Goal: Information Seeking & Learning: Learn about a topic

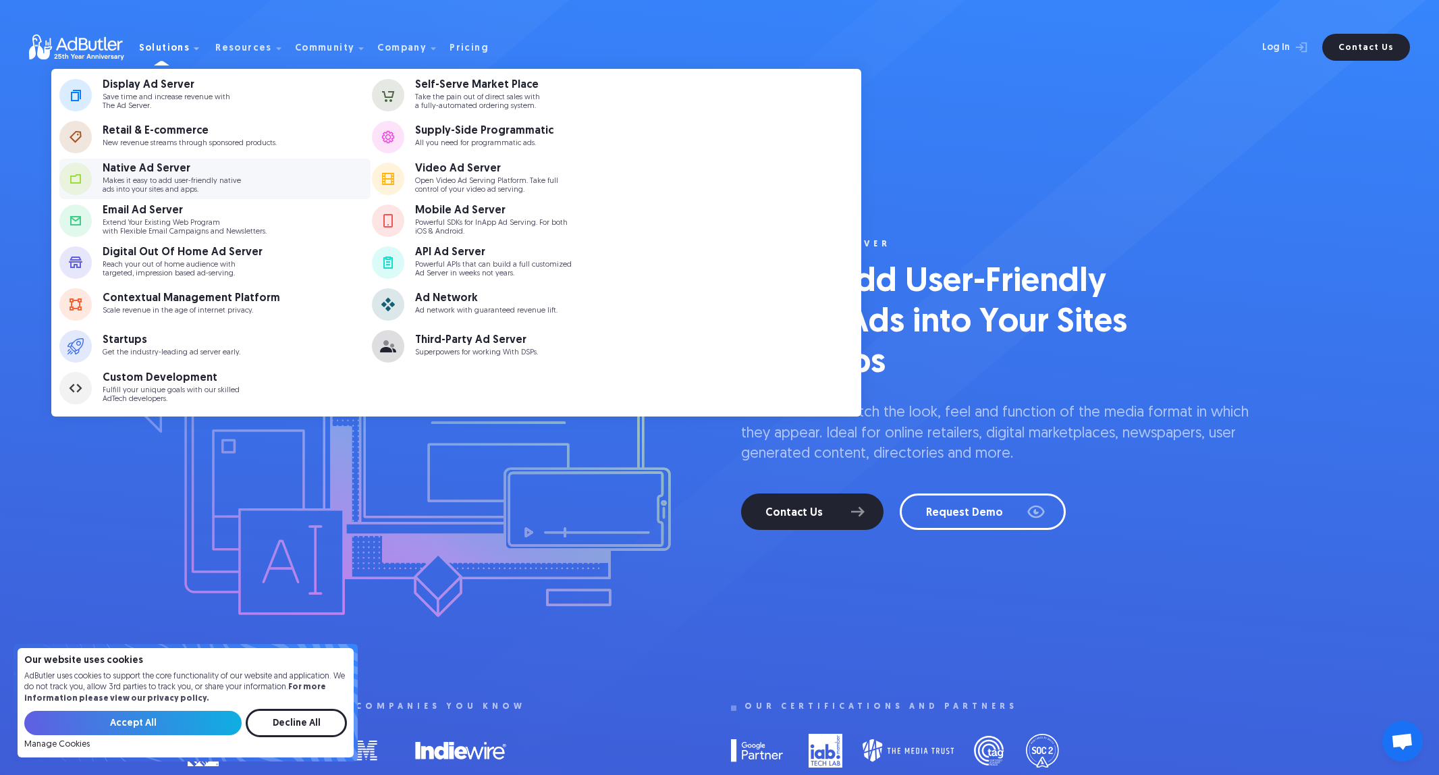
click at [172, 183] on p "Makes it easy to add user-friendly native ads into your sites and apps." at bounding box center [172, 186] width 138 height 18
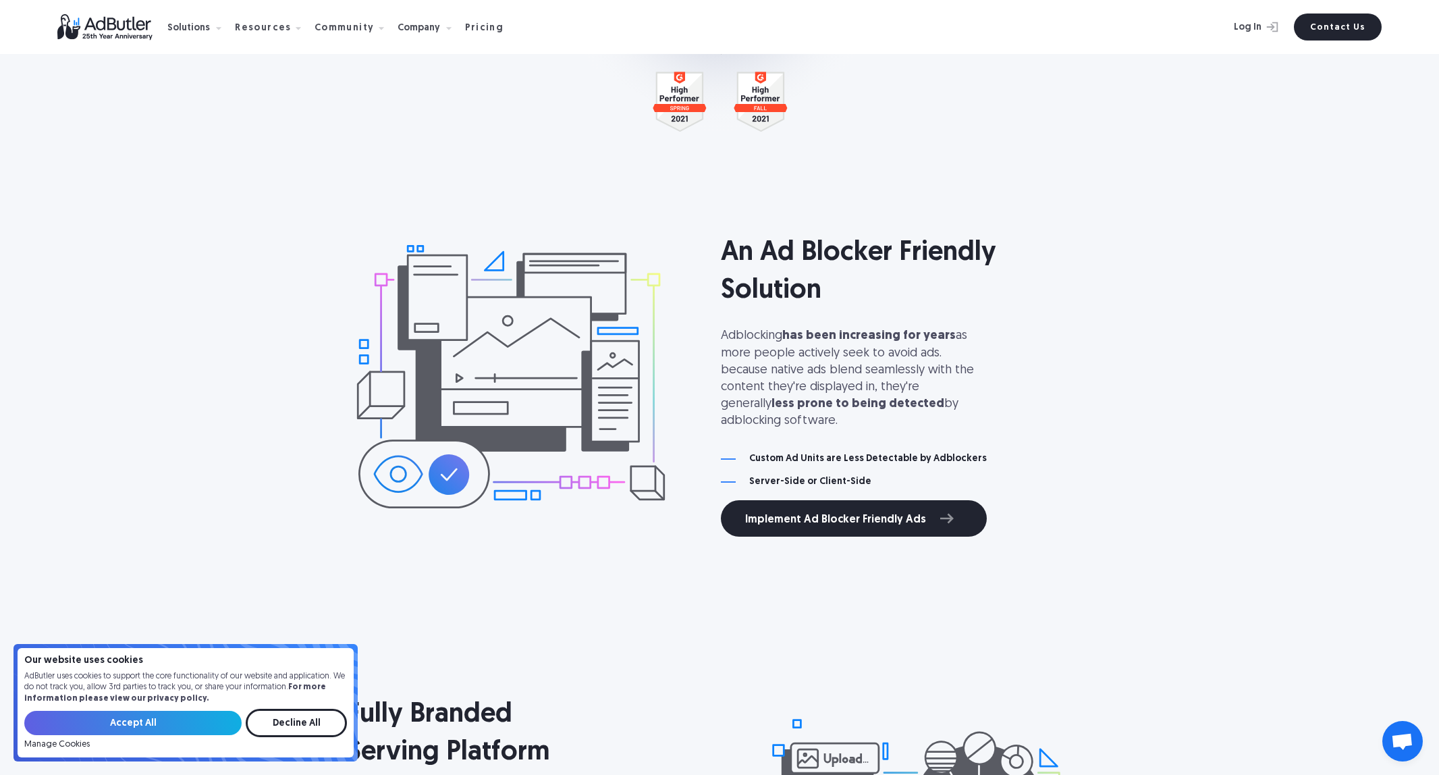
scroll to position [3315, 0]
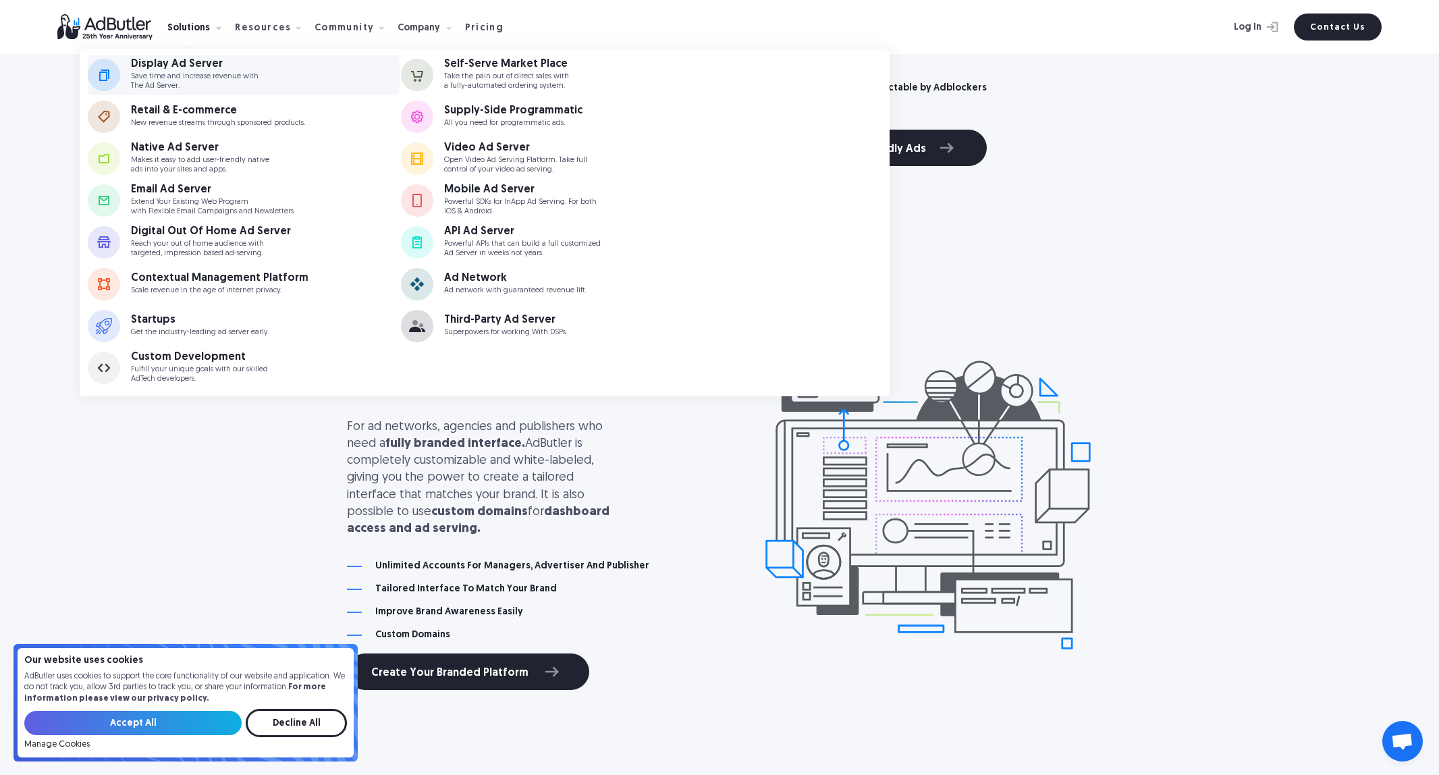
click at [195, 77] on p "Save time and increase revenue with The Ad Server." at bounding box center [195, 81] width 128 height 18
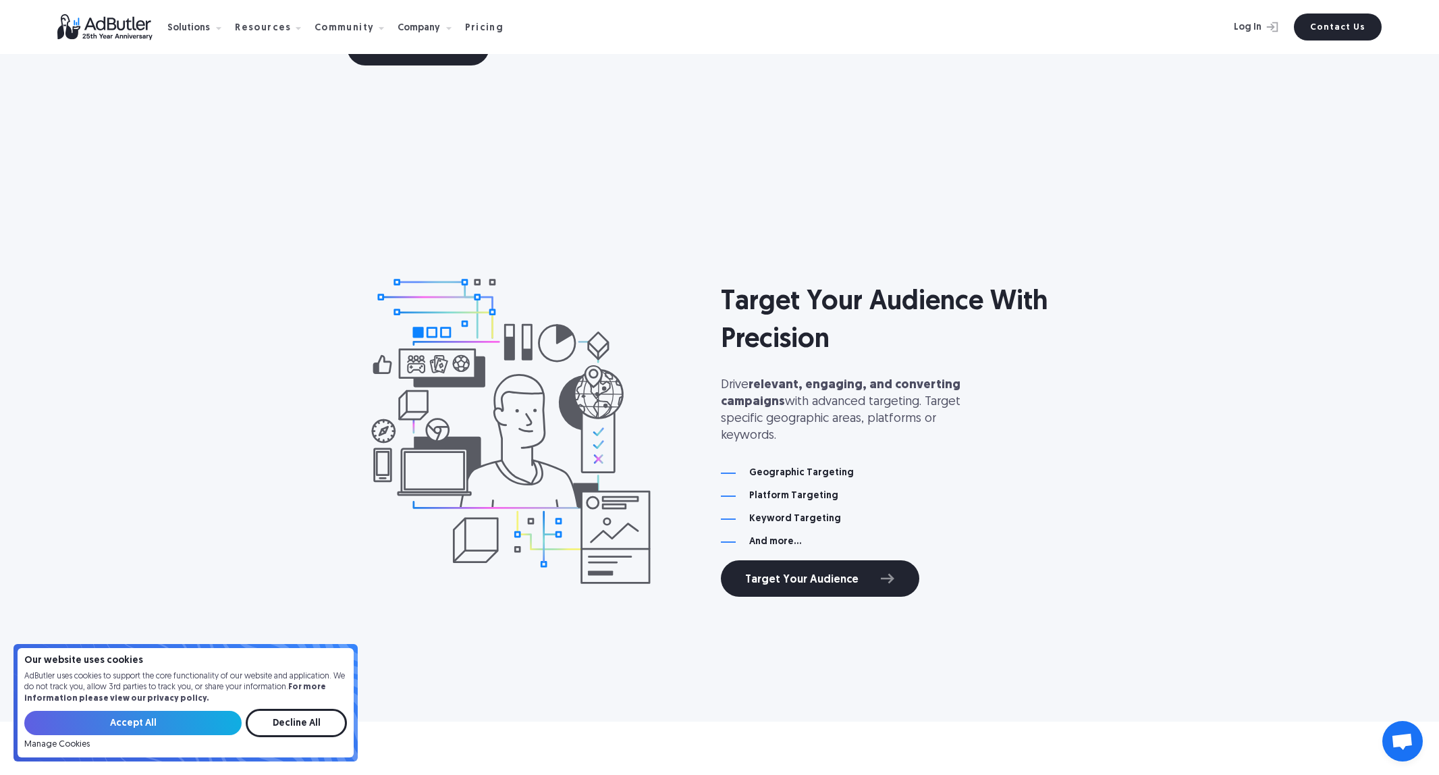
scroll to position [3563, 0]
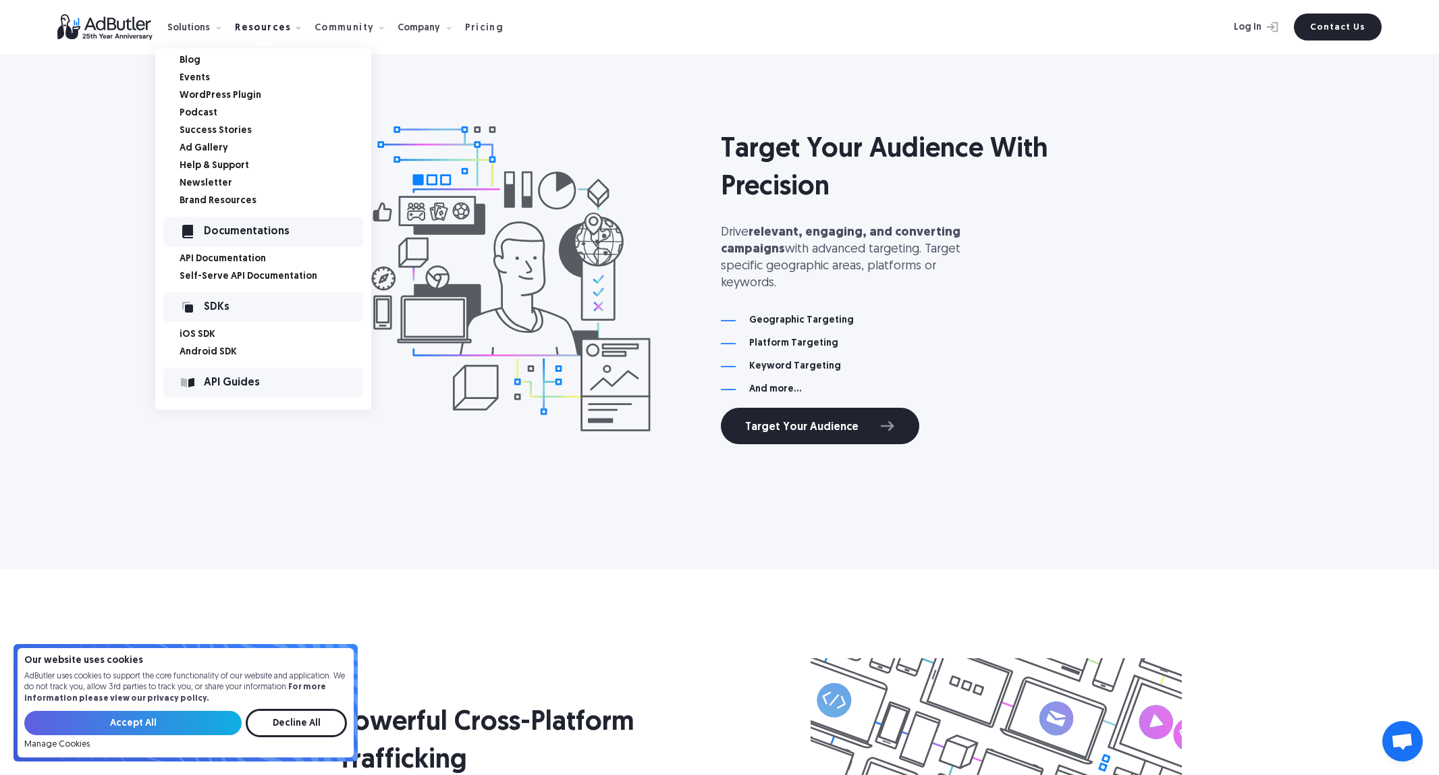
click at [221, 231] on div "Documentations" at bounding box center [283, 231] width 159 height 9
click at [213, 165] on link "Help & Support" at bounding box center [276, 165] width 192 height 9
